Goal: Task Accomplishment & Management: Use online tool/utility

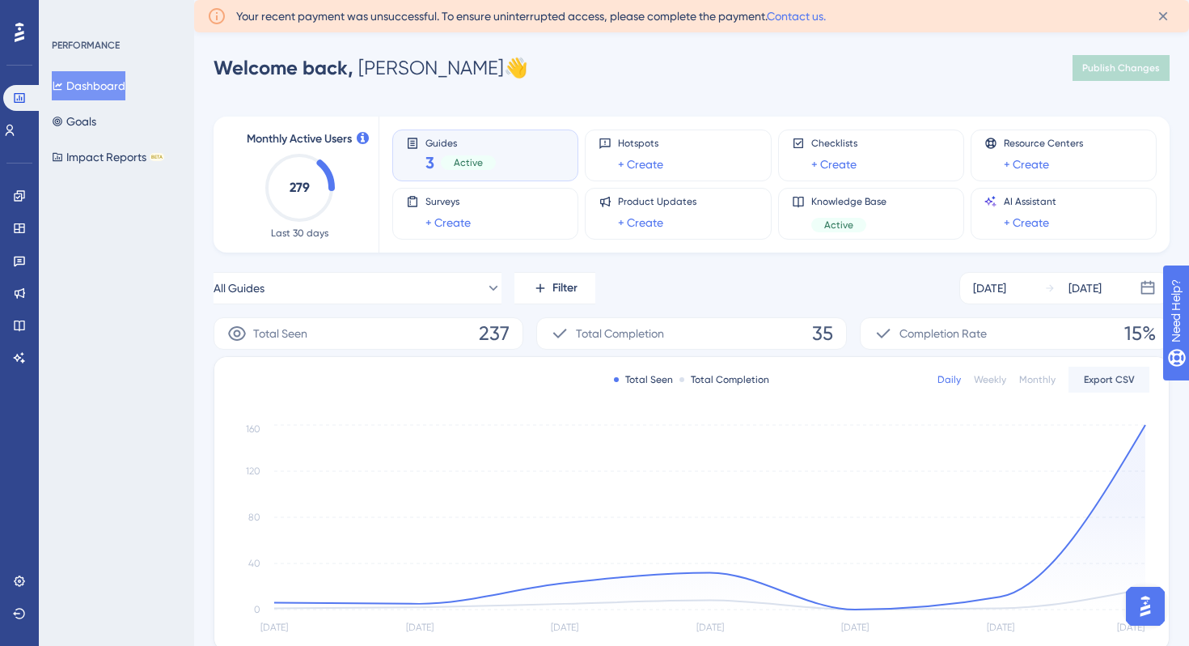
scroll to position [26, 0]
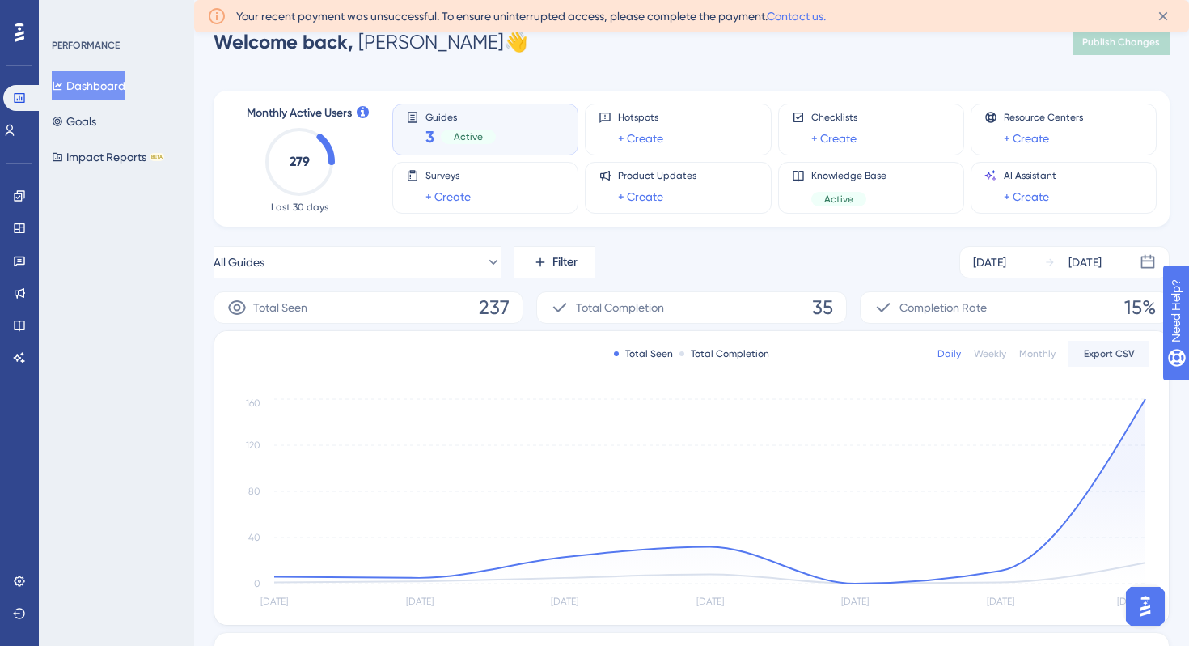
click at [693, 251] on div "All Guides Filter [DATE] [DATE]" at bounding box center [692, 262] width 956 height 32
click at [22, 196] on icon at bounding box center [19, 195] width 13 height 13
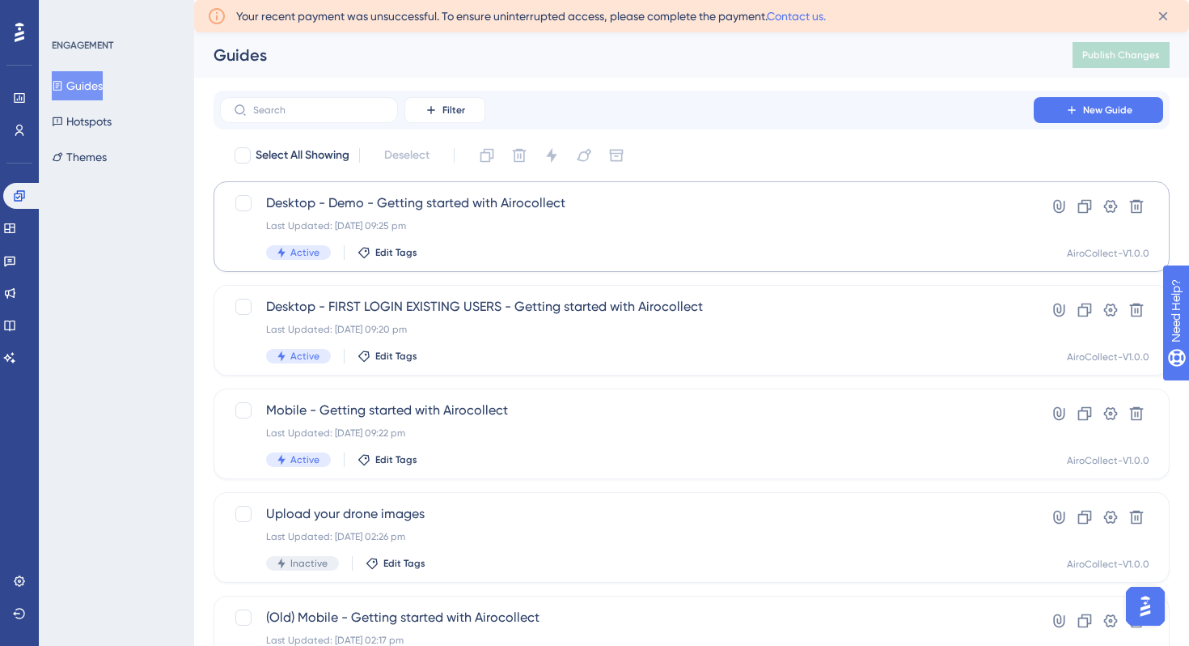
scroll to position [13, 0]
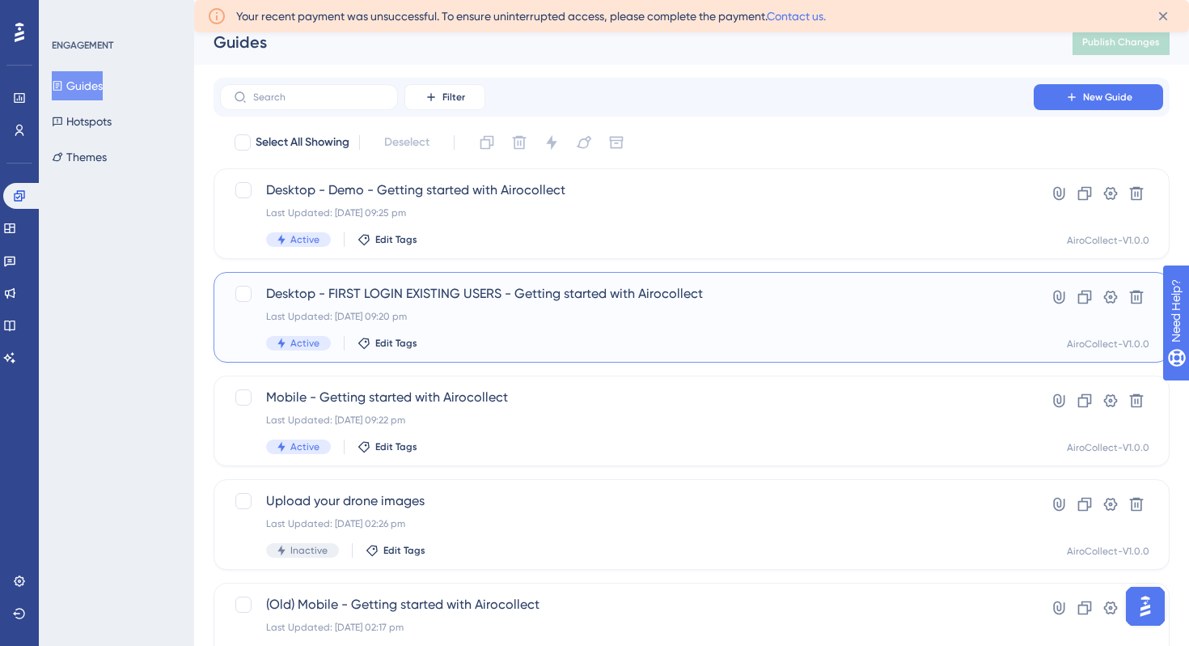
click at [427, 290] on span "Desktop - FIRST LOGIN EXISTING USERS - Getting started with Airocollect" at bounding box center [627, 293] width 722 height 19
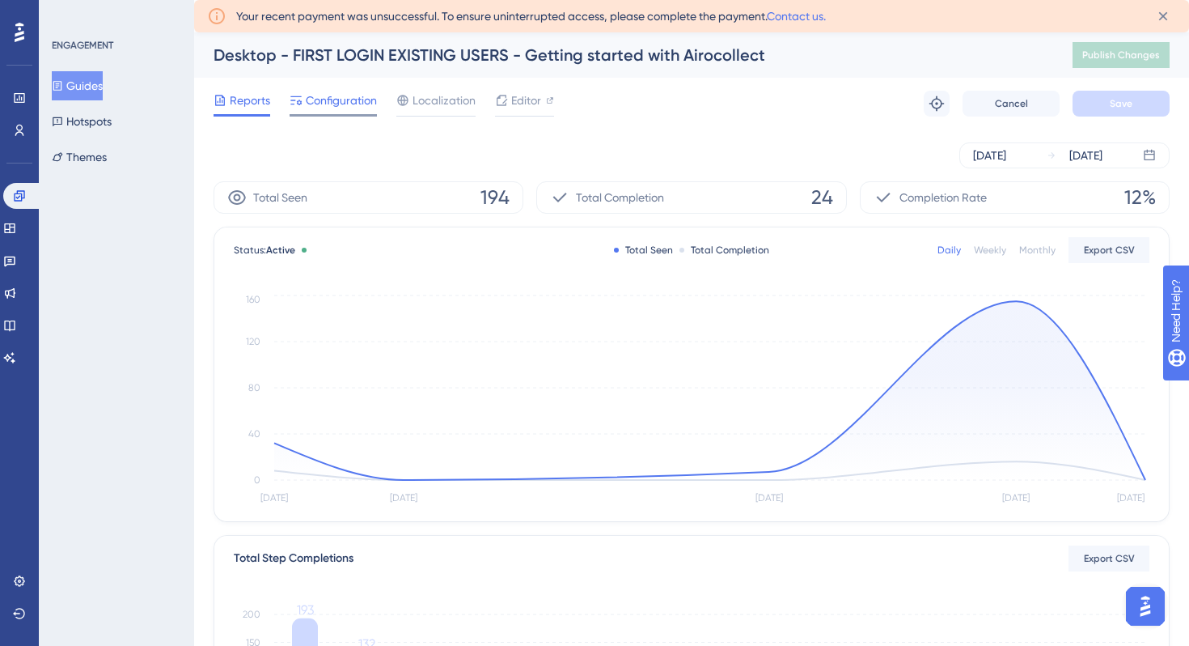
click at [326, 105] on span "Configuration" at bounding box center [341, 100] width 71 height 19
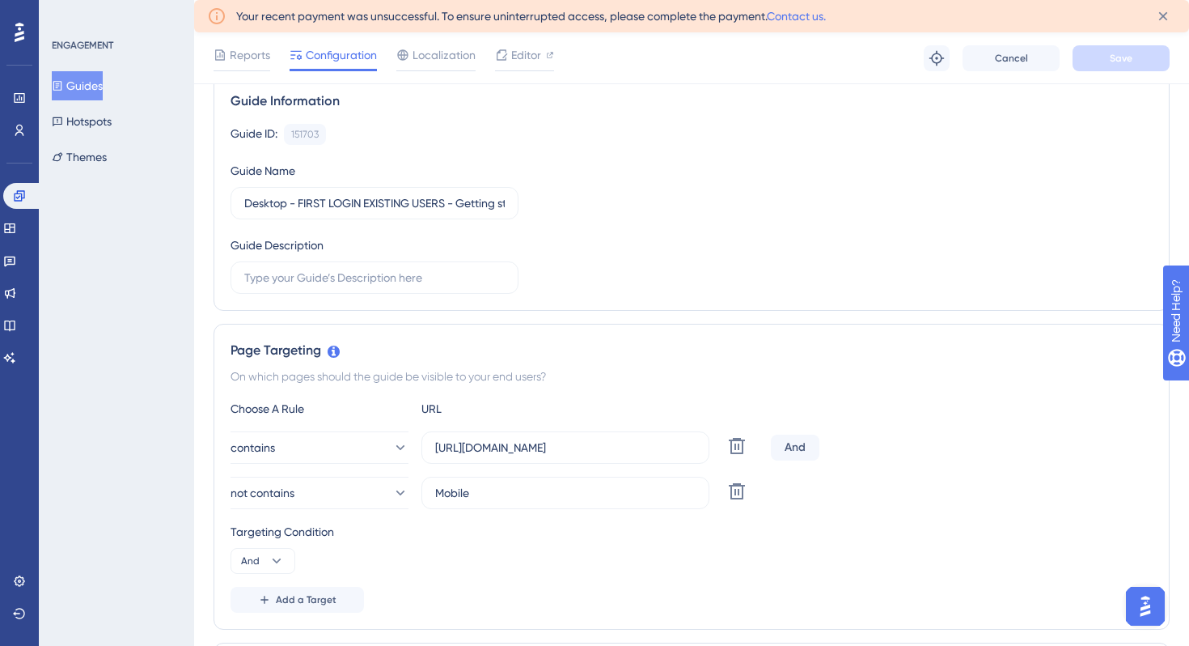
scroll to position [125, 0]
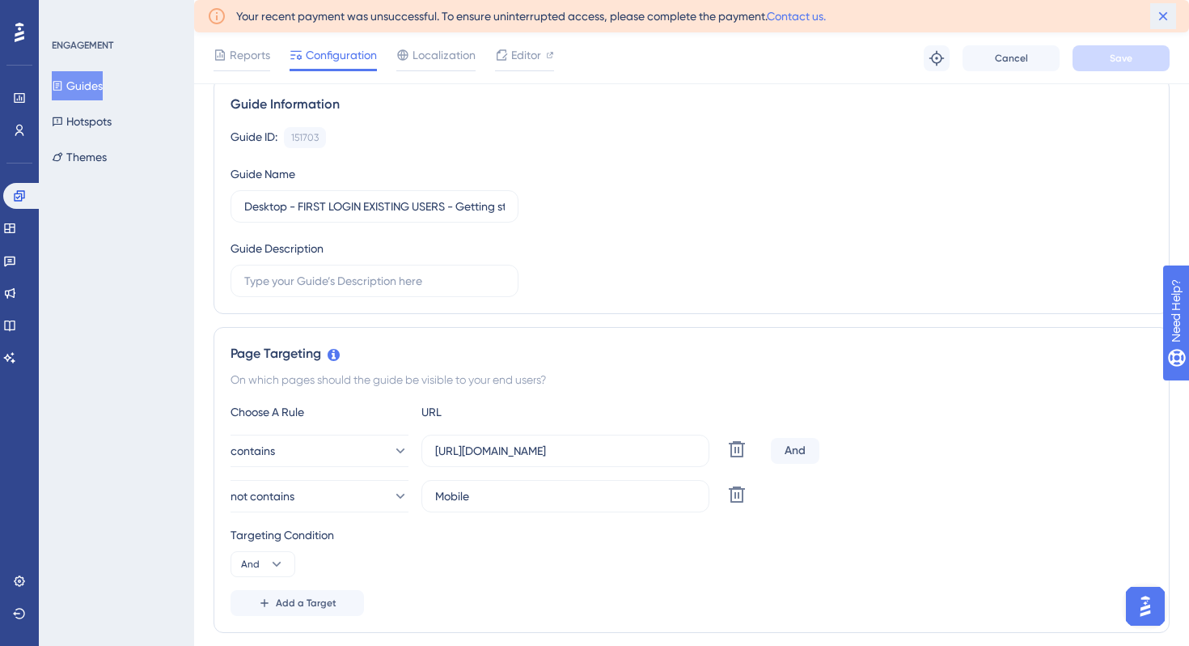
click at [1163, 18] on icon at bounding box center [1163, 16] width 16 height 16
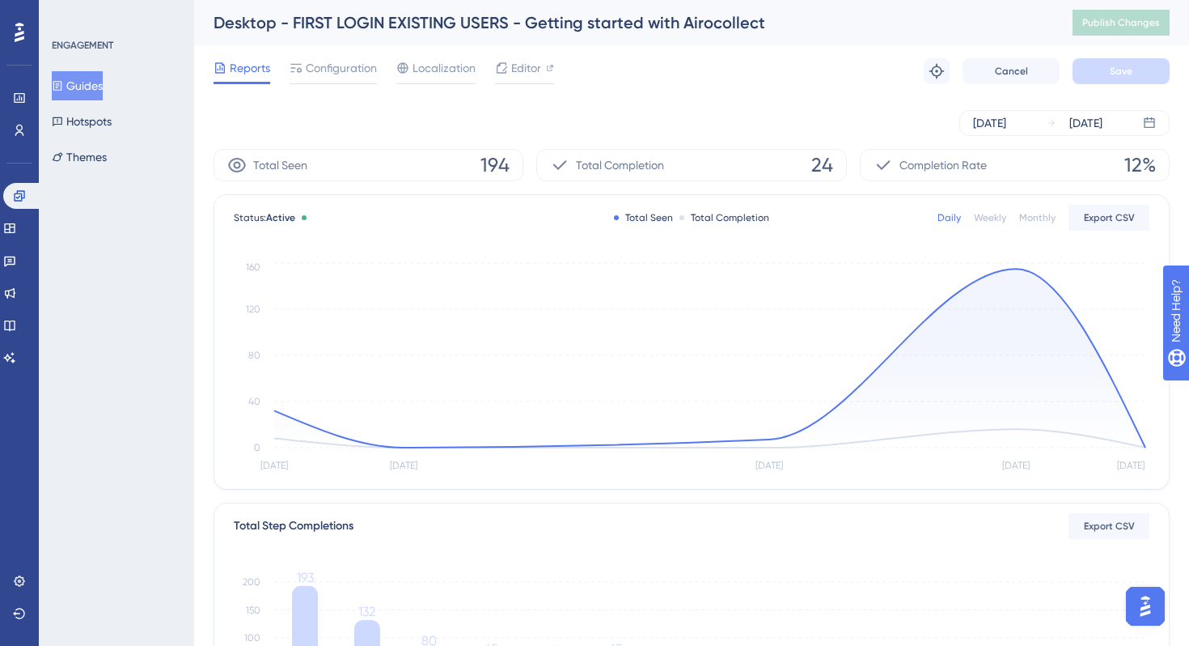
click at [95, 85] on button "Guides" at bounding box center [77, 85] width 51 height 29
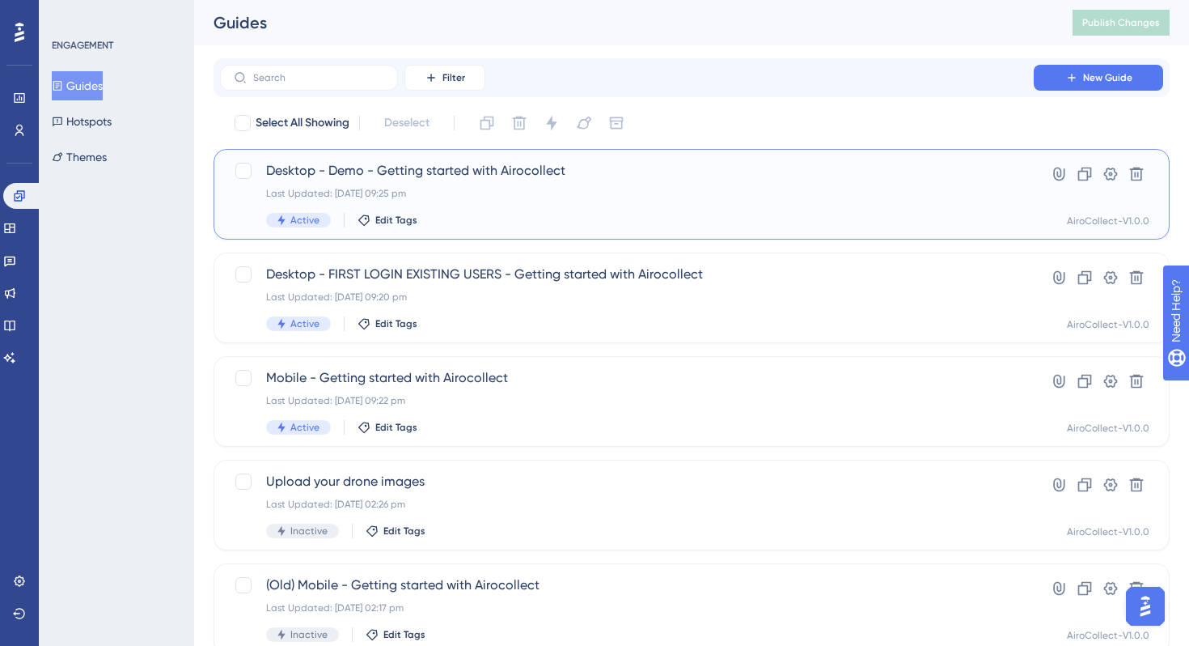
click at [419, 178] on span "Desktop - Demo - Getting started with Airocollect" at bounding box center [627, 170] width 722 height 19
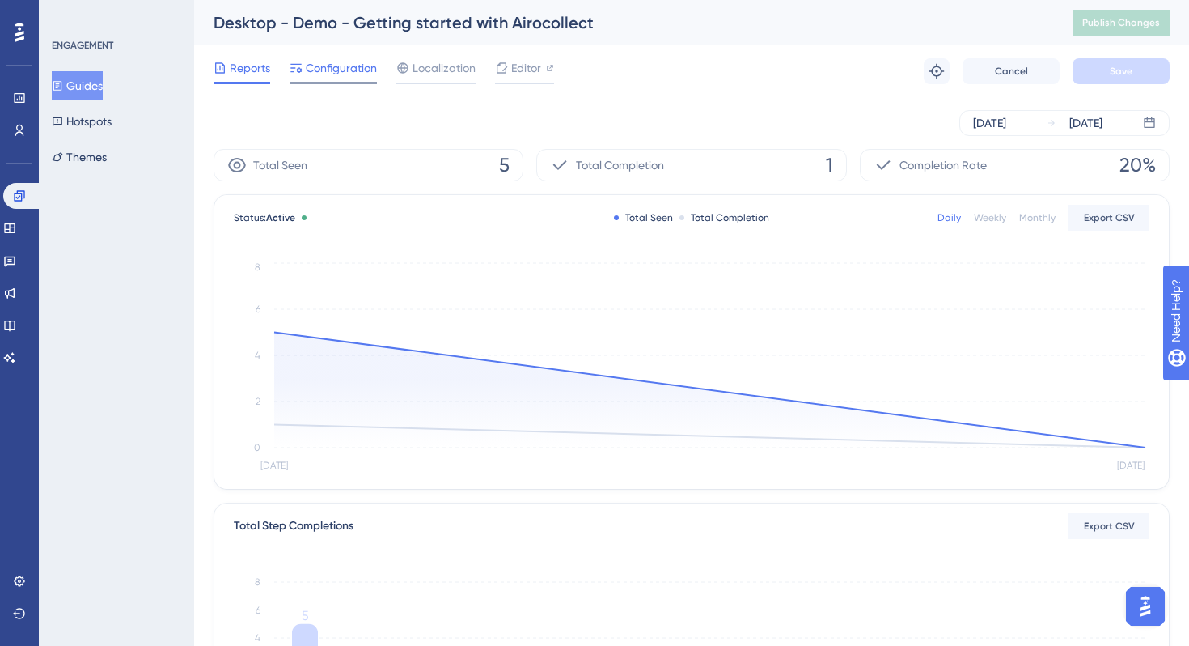
click at [321, 60] on span "Configuration" at bounding box center [341, 67] width 71 height 19
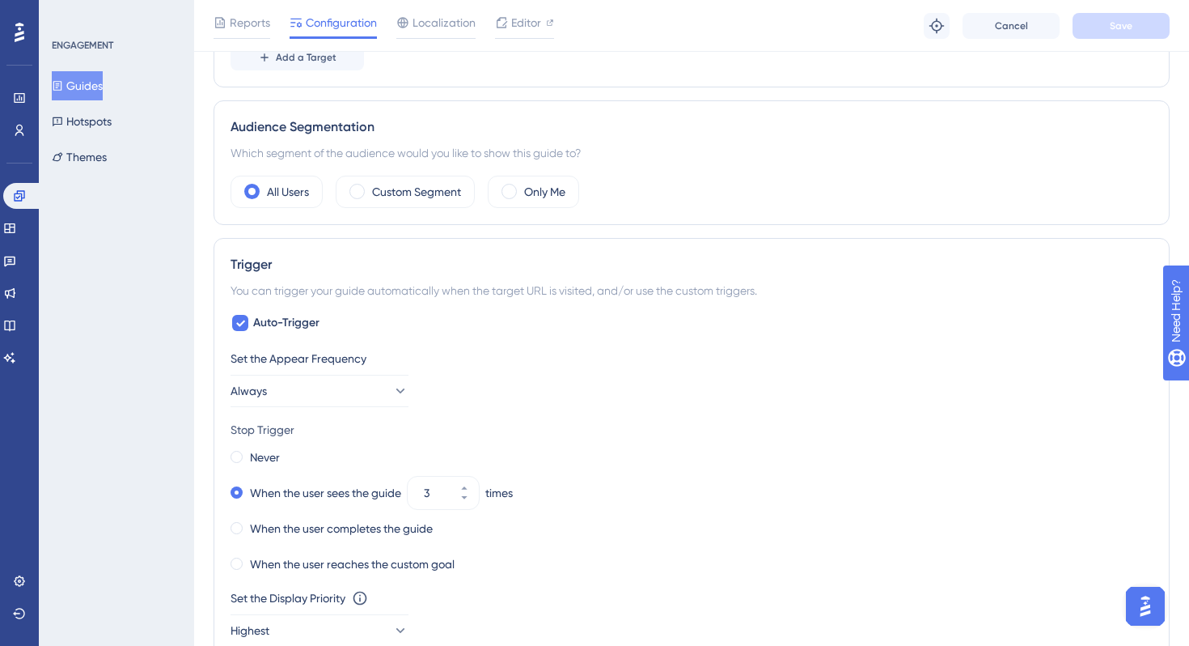
scroll to position [643, 0]
